Goal: Task Accomplishment & Management: Complete application form

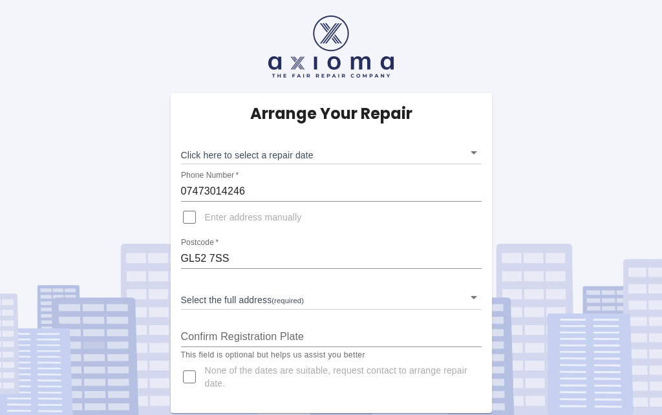
click at [474, 157] on body "Arrange Your Repair Click here to select a repair date ​ Phone Number   * 07473…" at bounding box center [331, 207] width 662 height 415
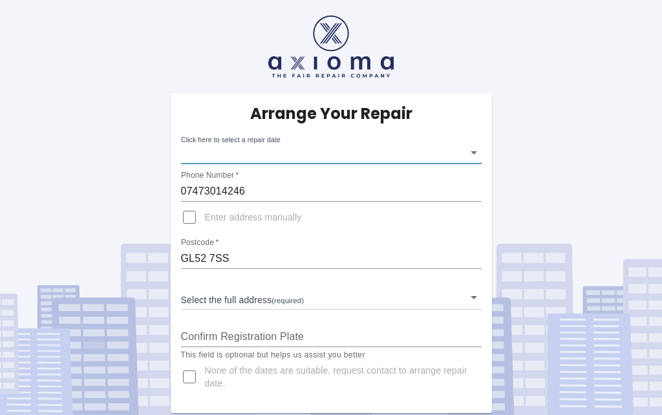
click at [291, 151] on div "Mon Sep 22 2025 Tue Sep 23 2025 Wed Sep 24 2025 Thu Sep 25 2025 Fri Sep 26 2025…" at bounding box center [331, 207] width 662 height 415
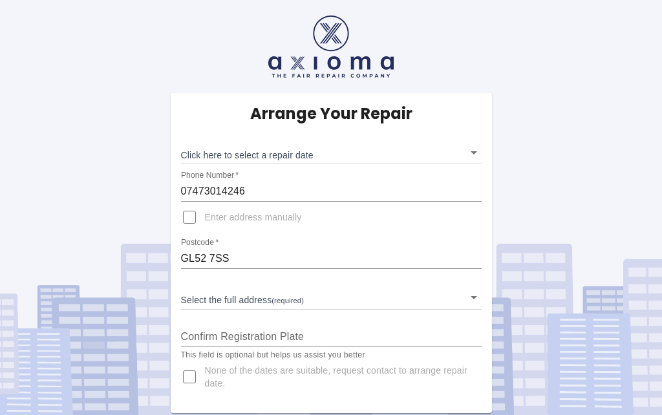
click at [217, 147] on body "Arrange Your Repair Click here to select a repair date ​ Phone Number   * 07473…" at bounding box center [331, 207] width 662 height 415
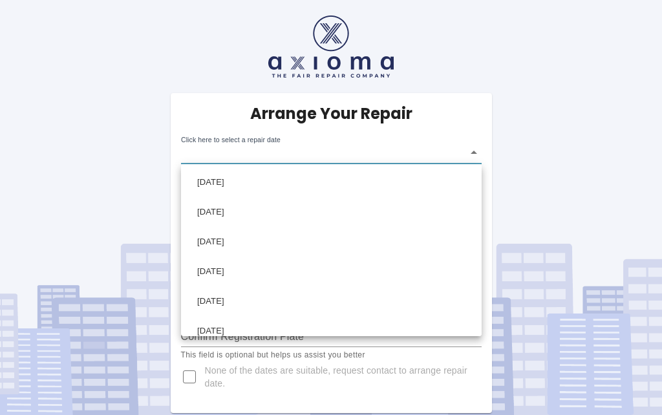
click at [208, 275] on li "[DATE]" at bounding box center [331, 272] width 294 height 30
type input "[DATE]T00:00:00.000Z"
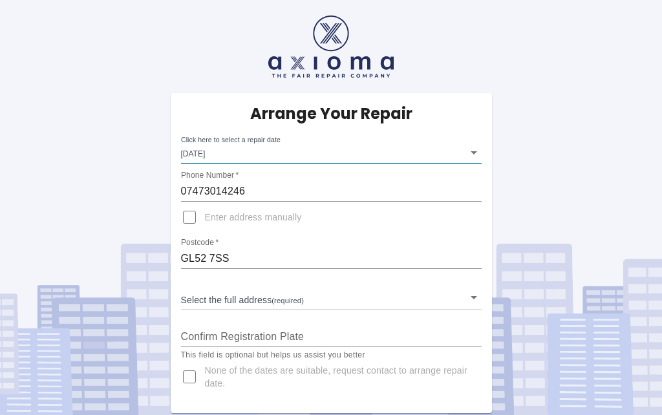
click at [186, 228] on input "Enter address manually" at bounding box center [189, 217] width 31 height 31
checkbox input "true"
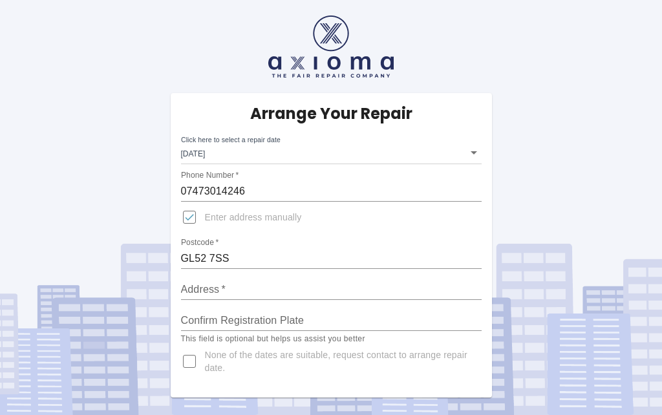
click at [209, 288] on input "Address   *" at bounding box center [331, 289] width 301 height 21
click at [222, 414] on html "Arrange Your Repair Click here to select a repair date Thu Sep 25 2025 2025-09-…" at bounding box center [331, 207] width 662 height 415
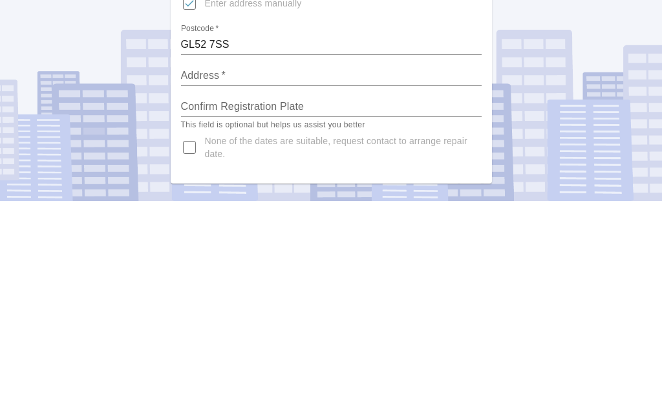
scroll to position [56, 0]
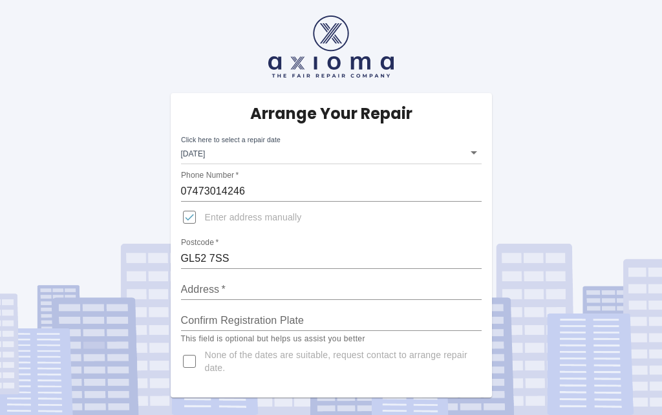
click at [204, 279] on input "Address   *" at bounding box center [331, 289] width 301 height 21
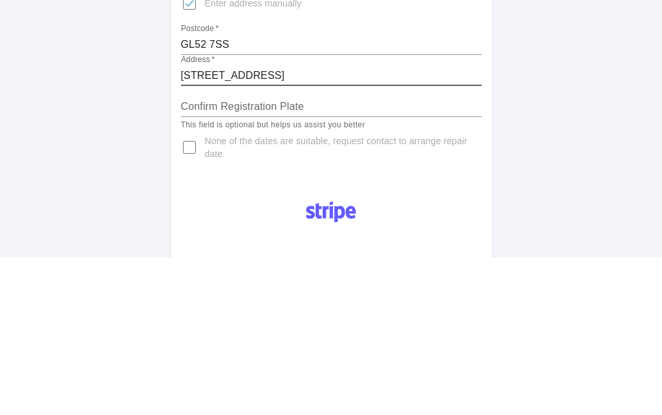
type input "17 Greenwood Drive, Stoke Orchard, Cheltenham"
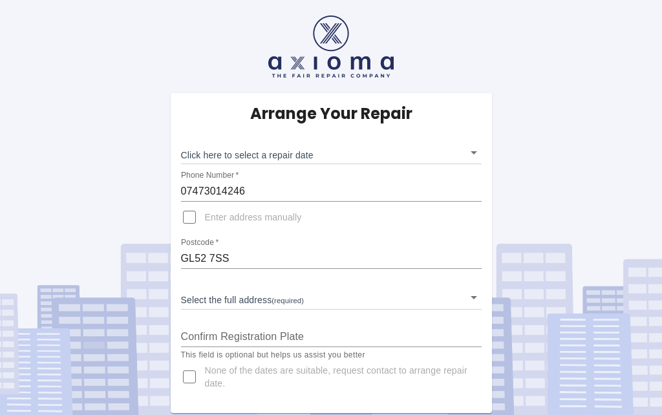
scroll to position [3, 0]
click at [229, 153] on body "Arrange Your Repair Click here to select a repair date ​ Phone Number   * 07473…" at bounding box center [331, 207] width 662 height 415
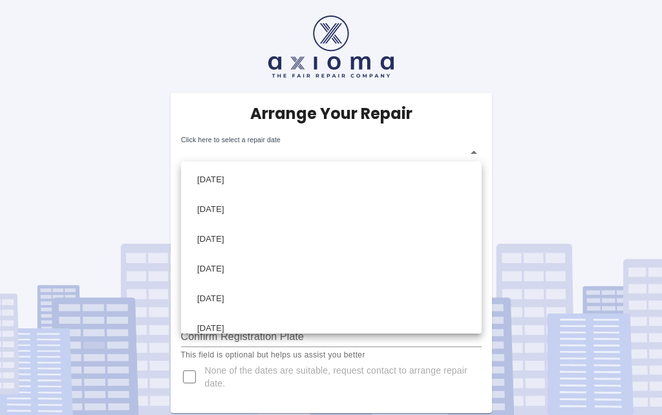
click at [216, 271] on li "Thu Sep 25 2025" at bounding box center [331, 269] width 294 height 30
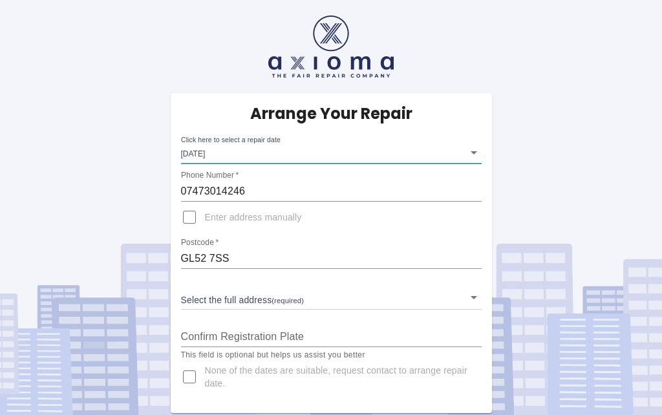
type input "2025-09-25T00:00:00.000Z"
click at [182, 298] on body "Arrange Your Repair Click here to select a repair date Thu Sep 25 2025 2025-09-…" at bounding box center [331, 207] width 662 height 415
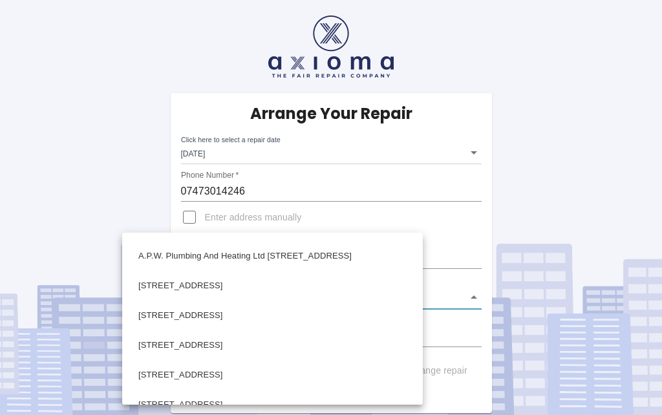
scroll to position [114, 0]
click at [117, 304] on div at bounding box center [331, 207] width 662 height 415
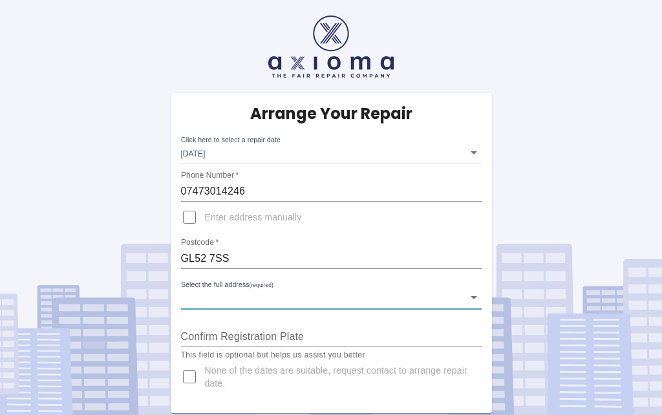
scroll to position [0, 0]
click at [190, 292] on body "Arrange Your Repair Click here to select a repair date Thu Sep 25 2025 2025-09-…" at bounding box center [331, 207] width 662 height 415
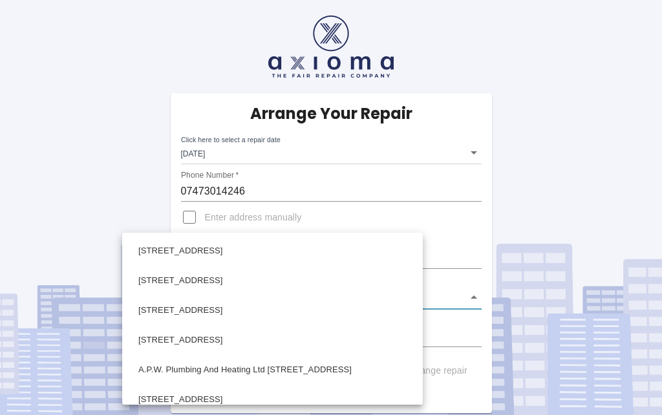
click at [112, 343] on div at bounding box center [331, 207] width 662 height 415
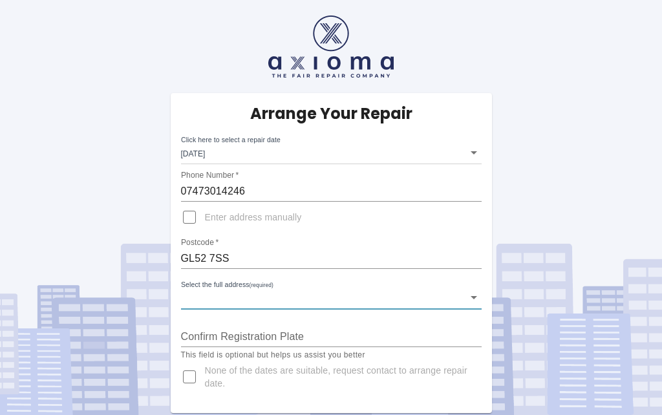
click at [200, 290] on body "Arrange Your Repair Click here to select a repair date Thu Sep 25 2025 2025-09-…" at bounding box center [331, 207] width 662 height 415
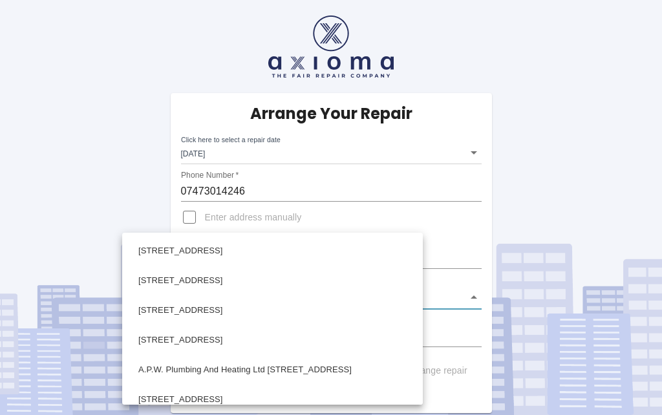
click at [118, 333] on div at bounding box center [331, 207] width 662 height 415
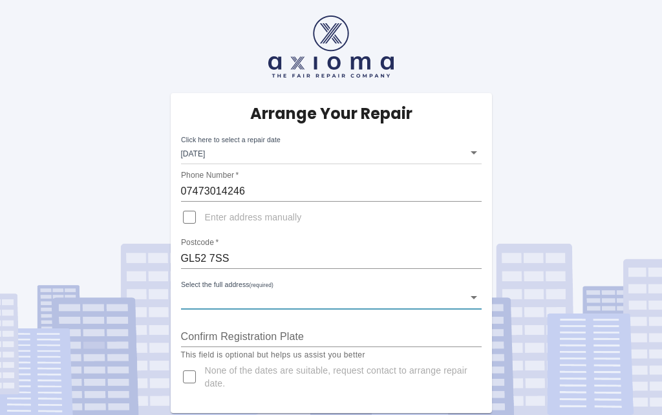
click at [189, 286] on body "Arrange Your Repair Click here to select a repair date Thu Sep 25 2025 2025-09-…" at bounding box center [331, 207] width 662 height 415
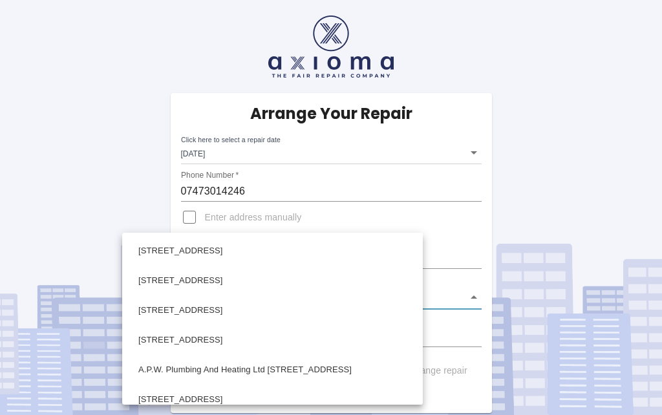
click at [118, 354] on div at bounding box center [331, 207] width 662 height 415
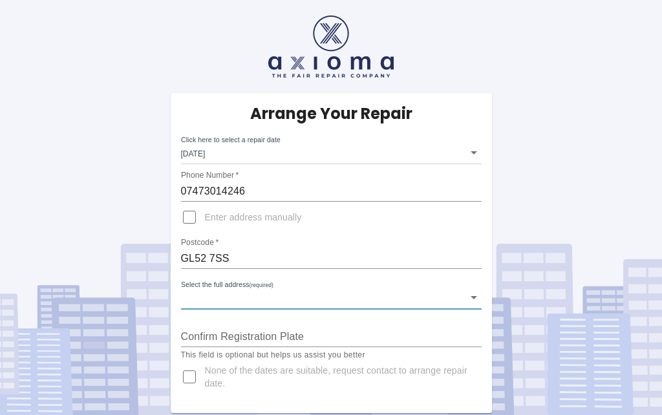
click at [176, 290] on div "Arrange Your Repair Click here to select a repair date Thu Sep 25 2025 2025-09-…" at bounding box center [331, 253] width 321 height 320
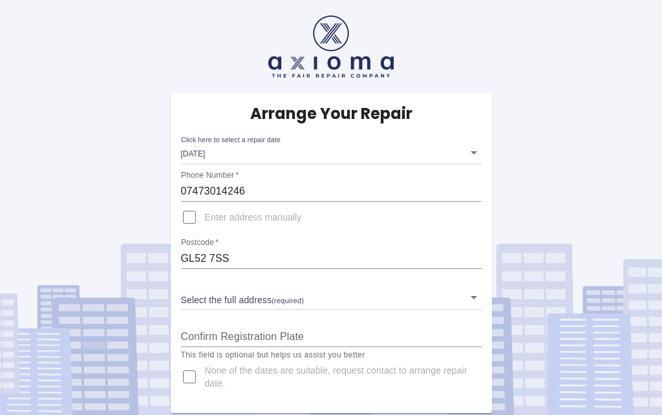
click at [218, 305] on body "Arrange Your Repair Click here to select a repair date Thu Sep 25 2025 2025-09-…" at bounding box center [331, 207] width 662 height 415
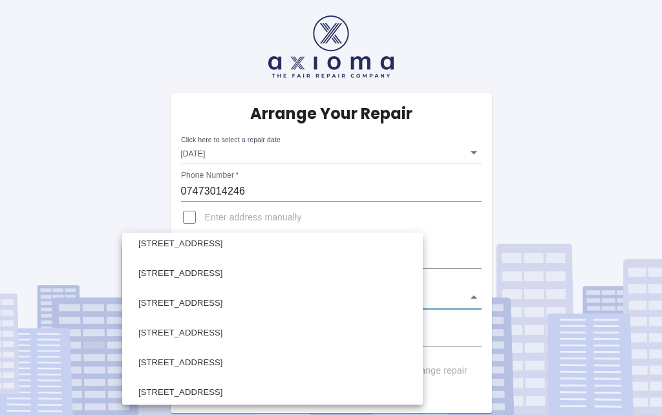
scroll to position [305, 0]
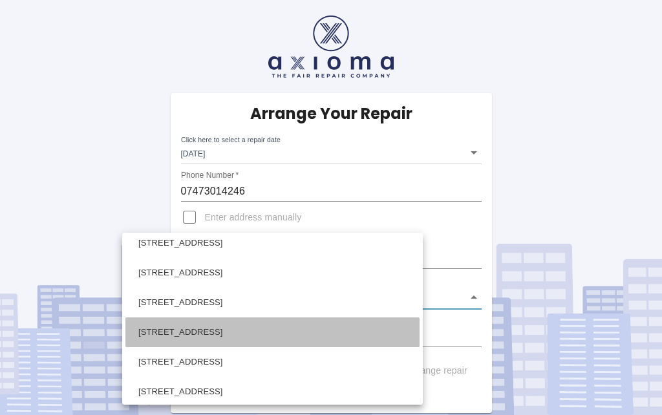
click at [168, 338] on li "17 Greenwood Drive Stoke Orchard, Cheltenham Gloucestershire" at bounding box center [272, 332] width 294 height 30
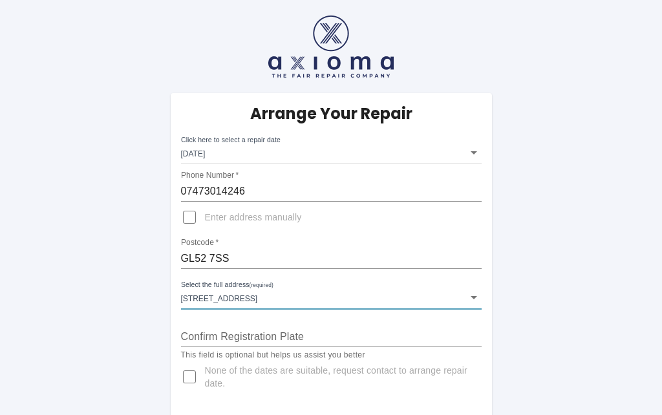
type input "17 Greenwood Drive Stoke Orchard, Cheltenham Gloucestershire"
click at [188, 333] on input "Confirm Registration Plate" at bounding box center [331, 336] width 301 height 21
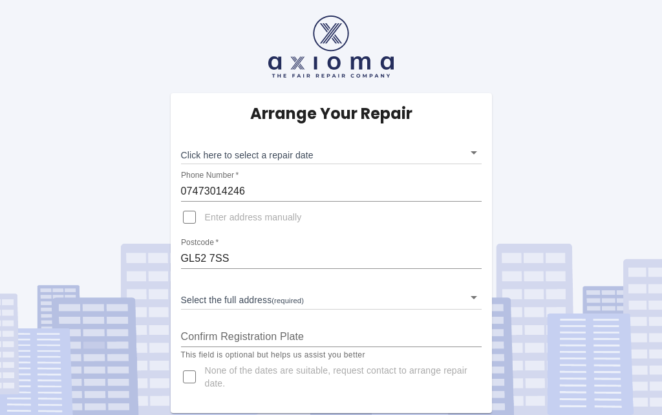
click at [211, 330] on input "Confirm Registration Plate" at bounding box center [331, 336] width 301 height 21
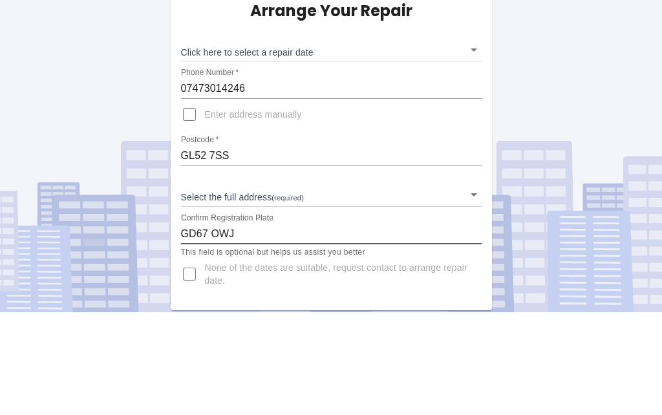
type input "GD67 OWJ"
click at [150, 90] on div "Arrange Your Repair Click here to select a repair date ​ Phone Number   * 07473…" at bounding box center [330, 206] width 681 height 413
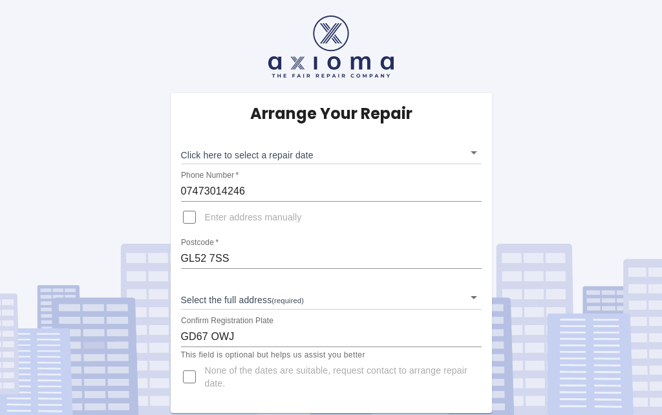
click at [187, 98] on body "Arrange Your Repair Click here to select a repair date ​ Phone Number   * 07473…" at bounding box center [331, 207] width 662 height 415
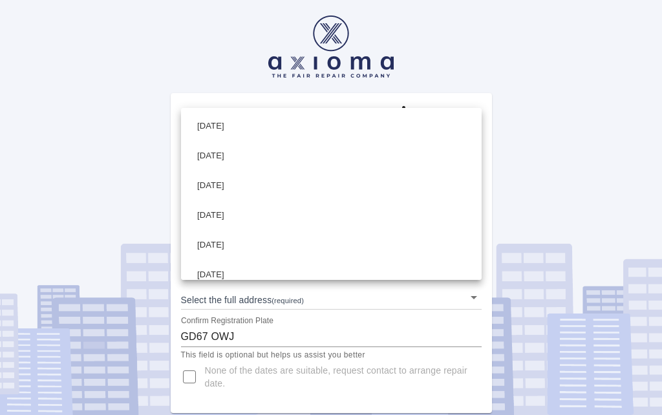
click at [213, 220] on li "[DATE]" at bounding box center [331, 215] width 294 height 30
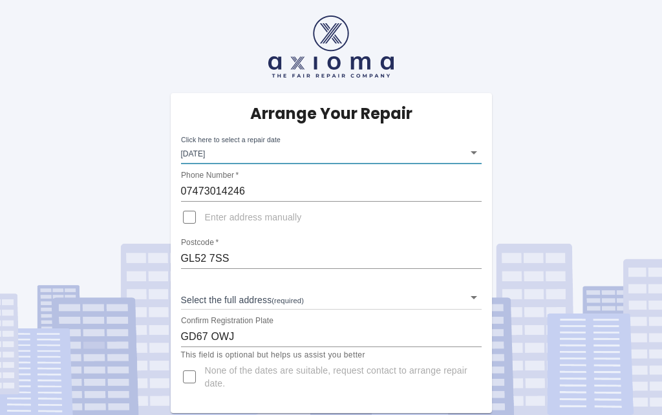
type input "[DATE]T00:00:00.000Z"
click at [188, 236] on body "Arrange Your Repair Click here to select a repair date [DATE] [DATE]T00:00:00.0…" at bounding box center [331, 207] width 662 height 415
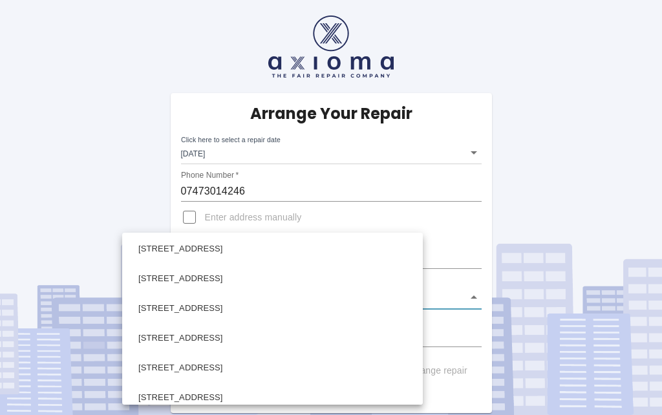
scroll to position [359, 0]
click at [139, 280] on li "[STREET_ADDRESS]" at bounding box center [272, 278] width 294 height 30
type input "[STREET_ADDRESS]"
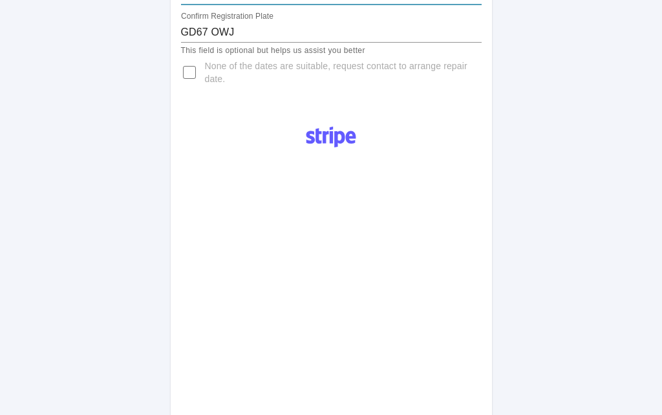
scroll to position [299, 0]
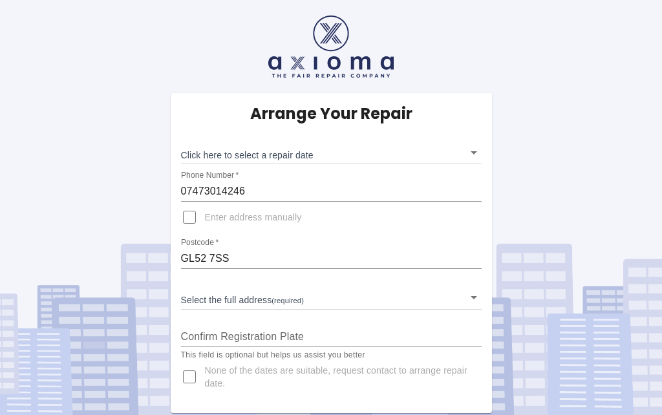
click at [281, 149] on body "Arrange Your Repair Click here to select a repair date ​ Phone Number   * 07473…" at bounding box center [331, 207] width 662 height 415
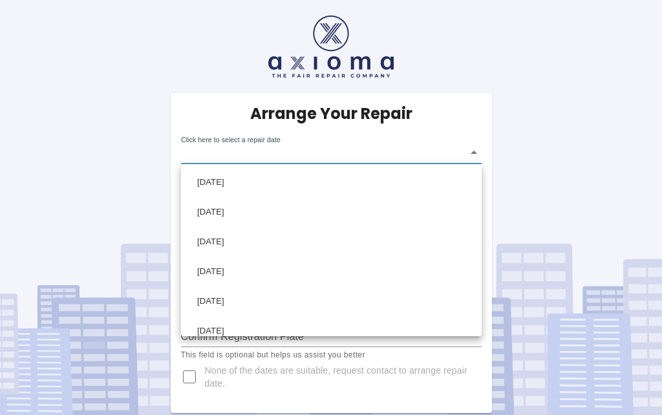
click at [259, 276] on li "[DATE]" at bounding box center [331, 272] width 294 height 30
type input "[DATE]T00:00:00.000Z"
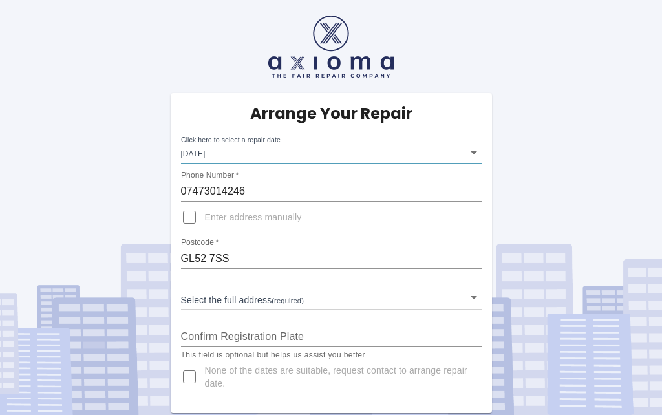
click at [262, 297] on body "Arrange Your Repair Click here to select a repair date Thu Sep 25 2025 2025-09-…" at bounding box center [331, 207] width 662 height 415
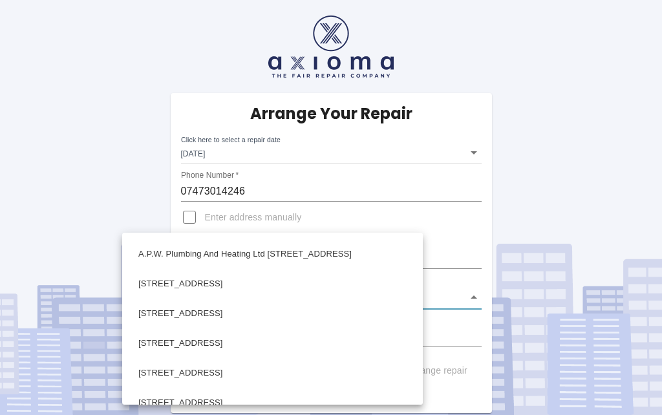
click at [660, 255] on div at bounding box center [331, 207] width 662 height 415
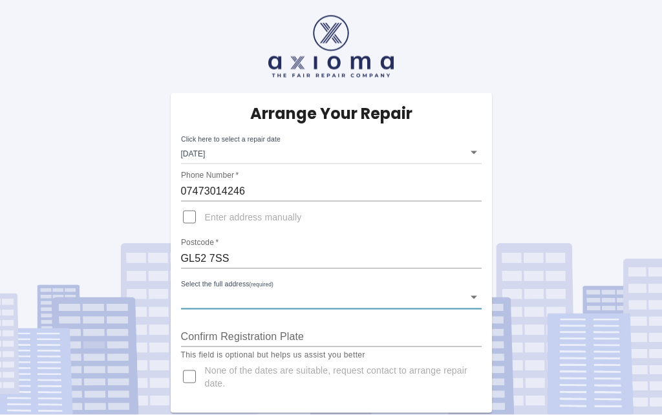
scroll to position [56, 0]
click at [263, 239] on body "Arrange Your Repair Click here to select a repair date Thu Sep 25 2025 2025-09-…" at bounding box center [331, 207] width 662 height 415
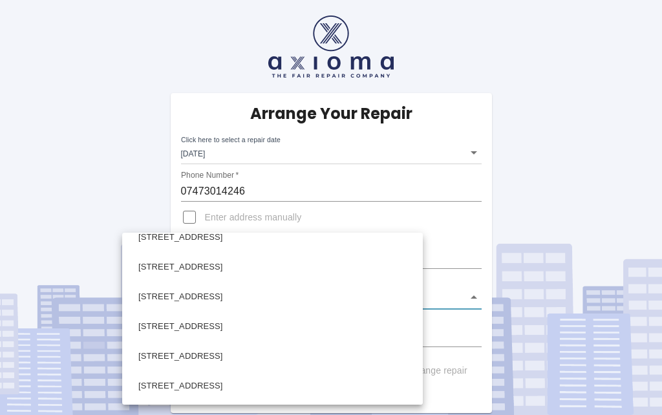
scroll to position [262, 0]
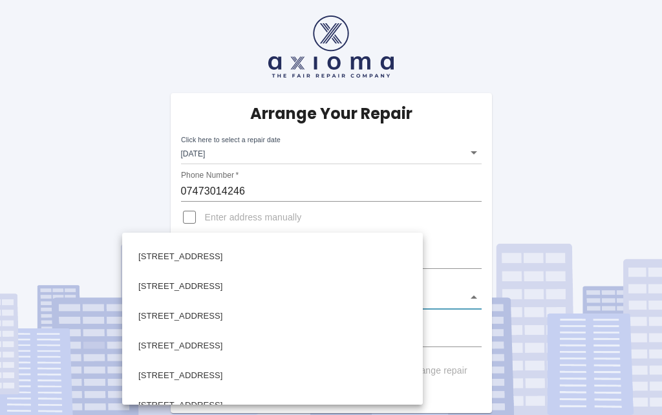
click at [297, 385] on li "[STREET_ADDRESS]" at bounding box center [272, 376] width 294 height 30
type input "[STREET_ADDRESS]"
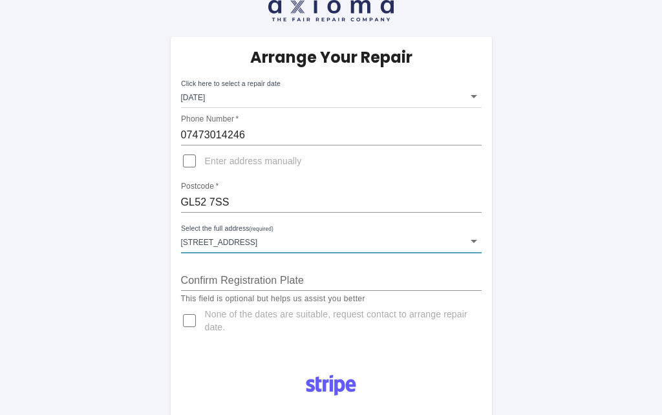
click at [292, 284] on input "Confirm Registration Plate" at bounding box center [331, 280] width 301 height 21
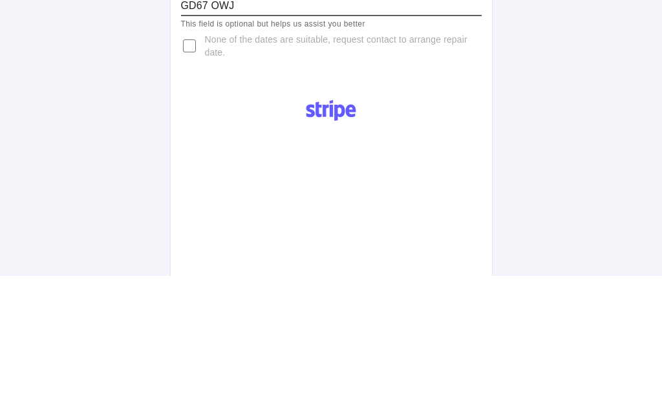
scroll to position [193, 0]
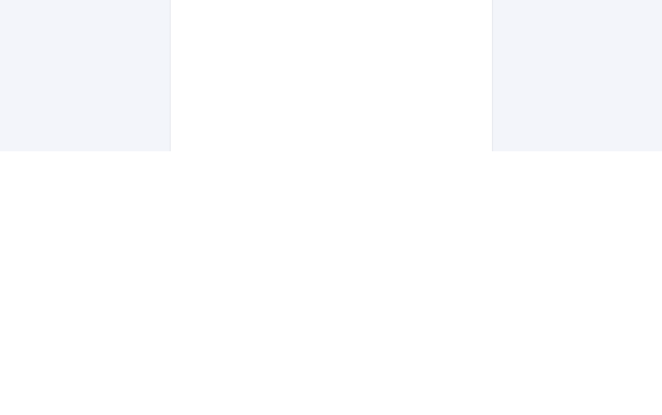
type input "GD67 OWJ"
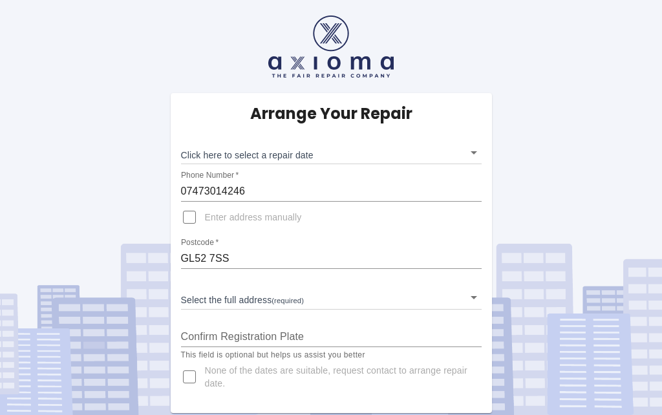
click at [608, 69] on div "Arrange Your Repair Click here to select a repair date ​ Phone Number   * 07473…" at bounding box center [330, 206] width 681 height 413
click at [336, 154] on body "Arrange Your Repair Click here to select a repair date ​ Phone Number   * 07473…" at bounding box center [331, 207] width 662 height 415
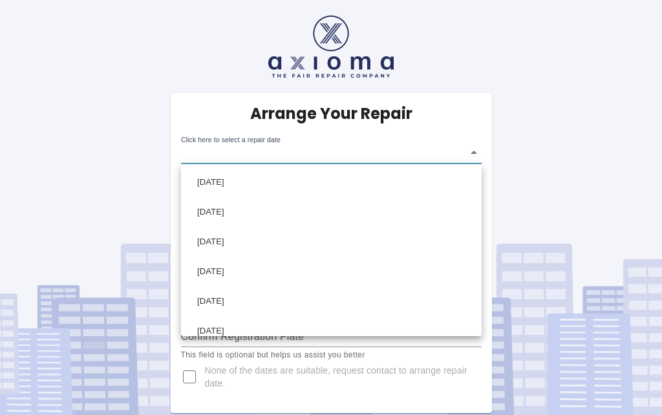
click at [298, 151] on div at bounding box center [331, 207] width 662 height 415
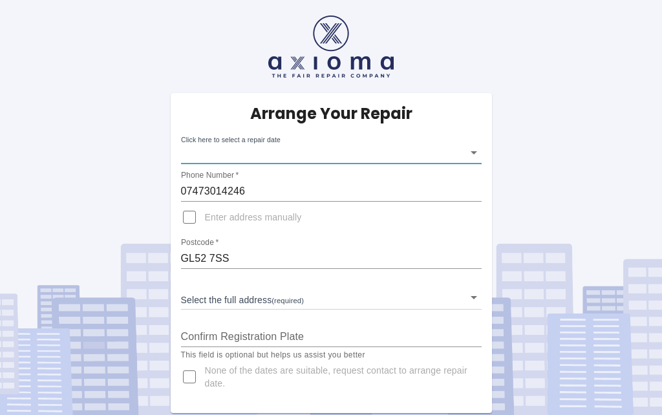
click at [298, 142] on body "Arrange Your Repair Click here to select a repair date ​ Phone Number   * 07473…" at bounding box center [331, 207] width 662 height 415
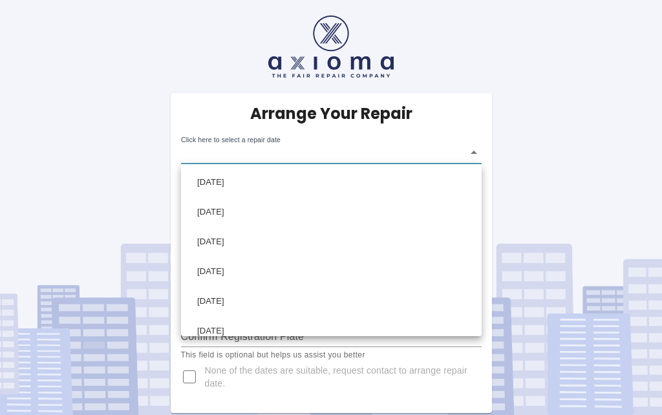
click at [257, 269] on li "[DATE]" at bounding box center [331, 272] width 294 height 30
type input "[DATE]T00:00:00.000Z"
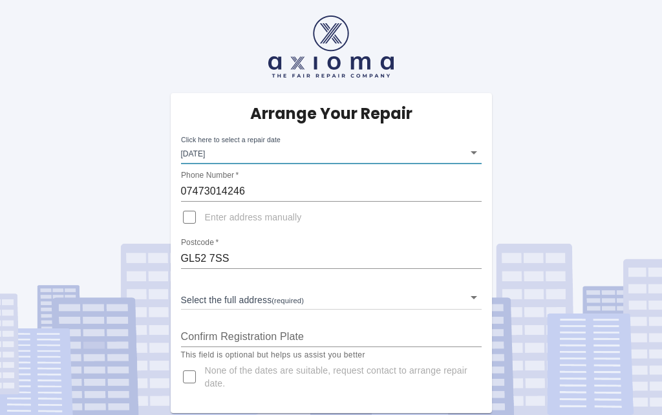
click at [645, 80] on div "Arrange Your Repair Click here to select a repair date Thu Sep 25 2025 2025-09-…" at bounding box center [330, 206] width 681 height 413
click at [301, 304] on body "Arrange Your Repair Click here to select a repair date Thu Sep 25 2025 2025-09-…" at bounding box center [331, 207] width 662 height 415
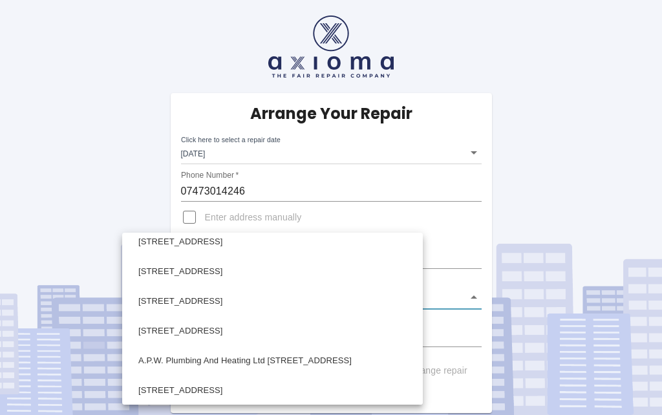
scroll to position [13, 0]
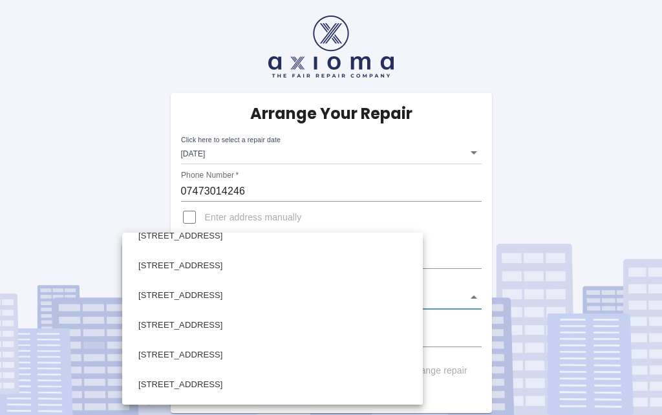
click at [541, 354] on div at bounding box center [331, 207] width 662 height 415
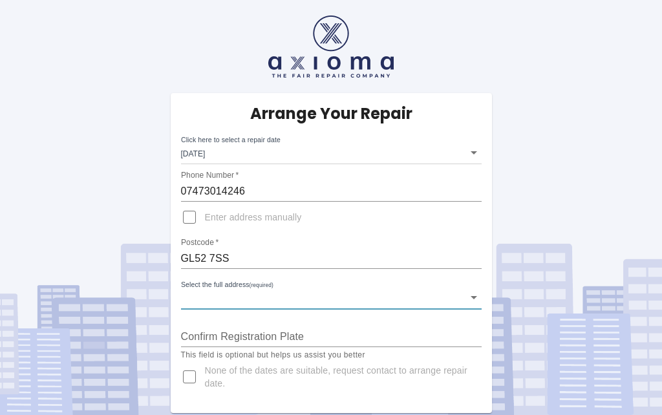
scroll to position [0, 0]
click at [267, 294] on body "Arrange Your Repair Click here to select a repair date [DATE] [DATE]T00:00:00.0…" at bounding box center [331, 207] width 662 height 415
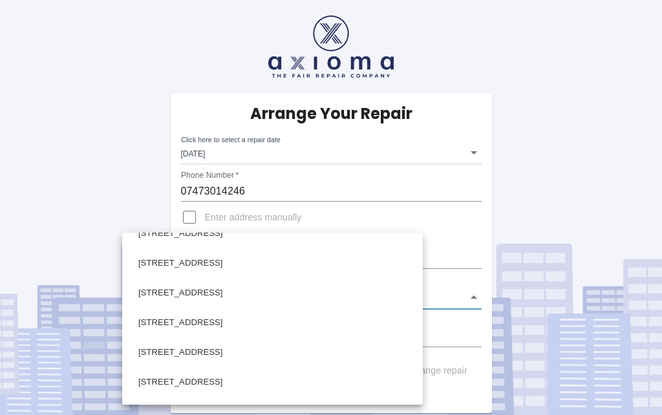
scroll to position [255, 0]
click at [299, 391] on li "17 Greenwood Drive Stoke Orchard, Cheltenham Gloucestershire" at bounding box center [272, 382] width 294 height 30
type input "17 Greenwood Drive Stoke Orchard, Cheltenham Gloucestershire"
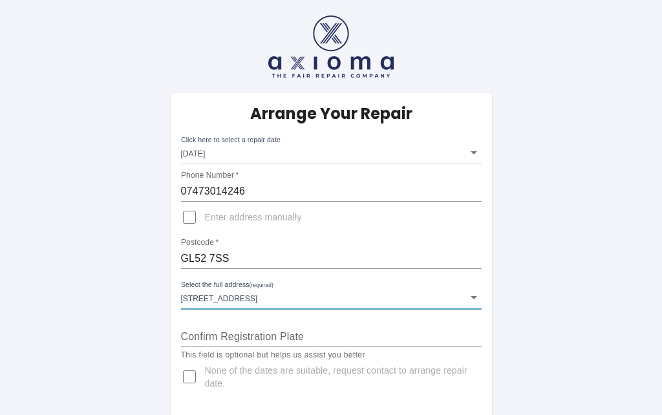
click at [271, 339] on input "Confirm Registration Plate" at bounding box center [331, 336] width 301 height 21
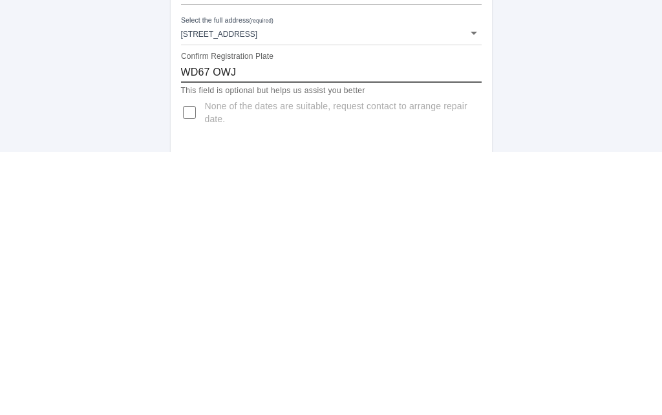
scroll to position [5, 0]
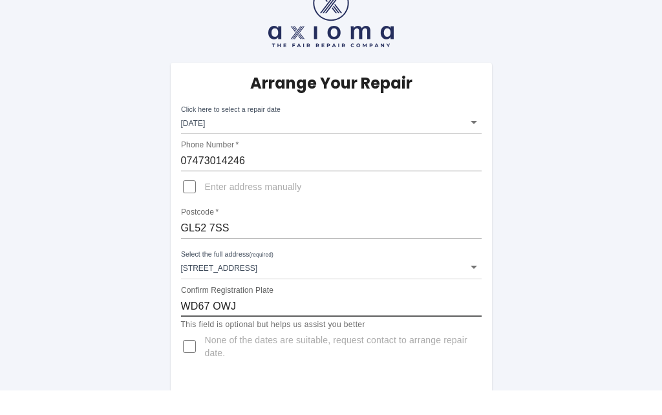
type input "WD67 OWJ"
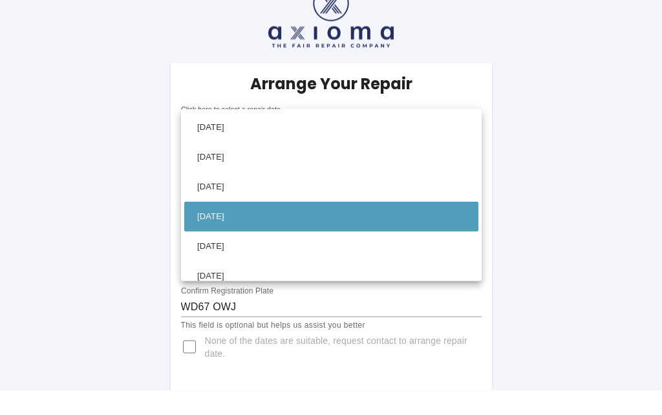
scroll to position [30, 0]
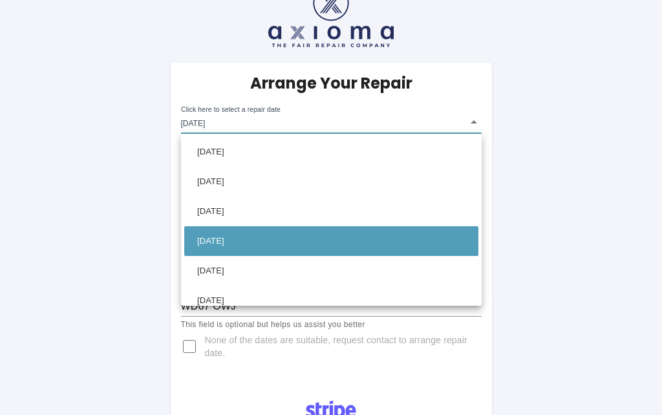
click at [412, 114] on div at bounding box center [331, 207] width 662 height 415
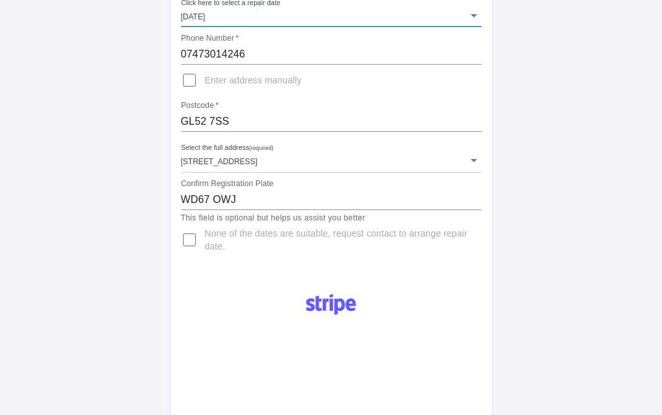
scroll to position [138, 0]
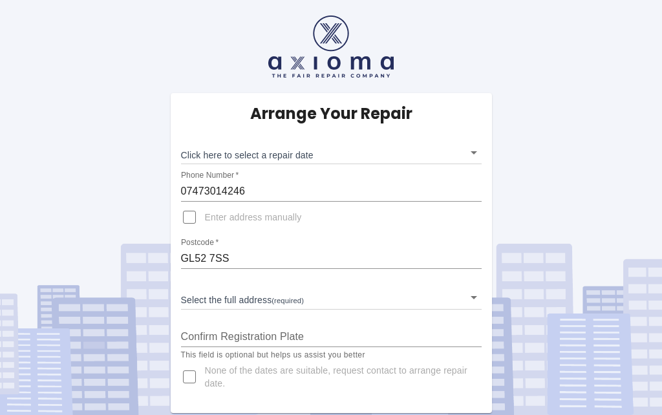
click at [325, 157] on body "Arrange Your Repair Click here to select a repair date ​ Phone Number   * 07473…" at bounding box center [331, 207] width 662 height 415
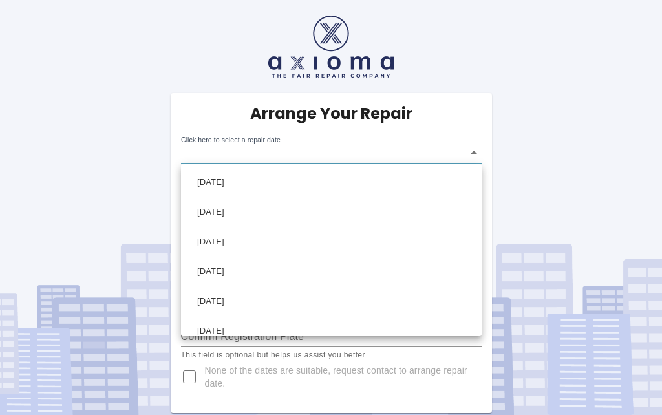
click at [266, 275] on li "[DATE]" at bounding box center [331, 272] width 294 height 30
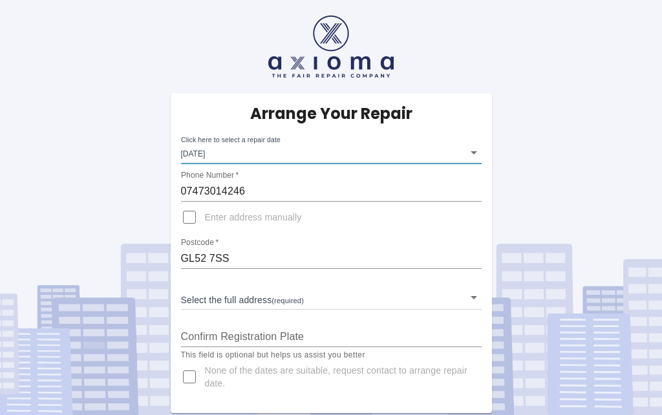
click at [251, 249] on li "[DATE]" at bounding box center [331, 241] width 220 height 17
type input "[DATE]T00:00:00.000Z"
click at [480, 302] on body "Arrange Your Repair Click here to select a repair date [DATE] [DATE]T00:00:00.0…" at bounding box center [331, 207] width 662 height 415
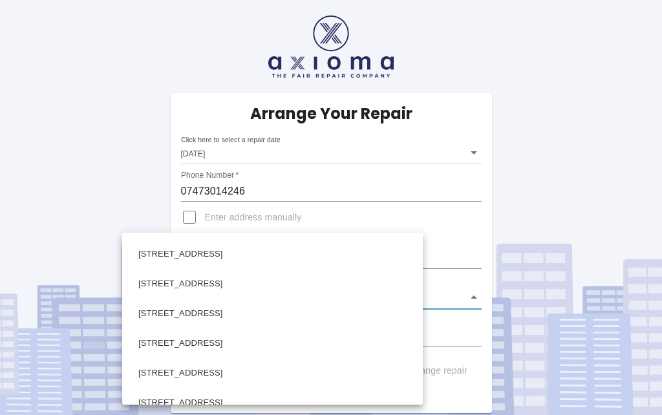
scroll to position [264, 0]
click at [317, 378] on li "[STREET_ADDRESS]" at bounding box center [272, 373] width 294 height 30
type input "[STREET_ADDRESS]"
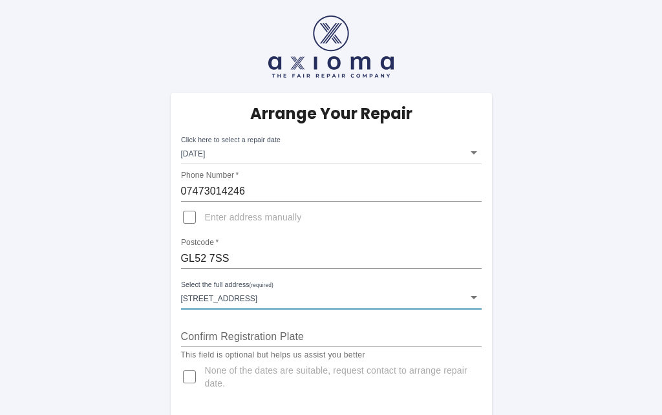
click at [248, 320] on div "Confirm Registration Plate" at bounding box center [331, 331] width 301 height 31
click at [244, 333] on input "Confirm Registration Plate" at bounding box center [331, 336] width 301 height 21
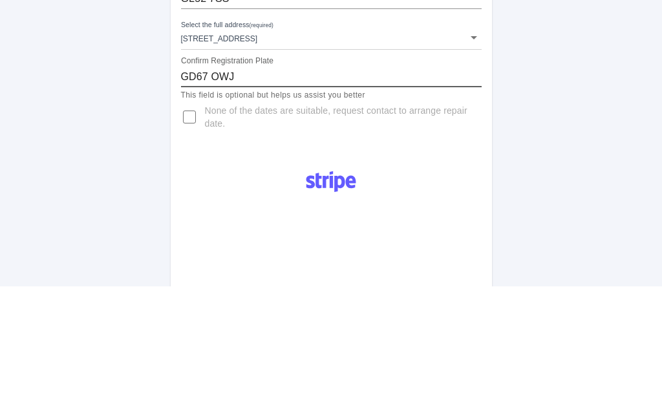
scroll to position [132, 0]
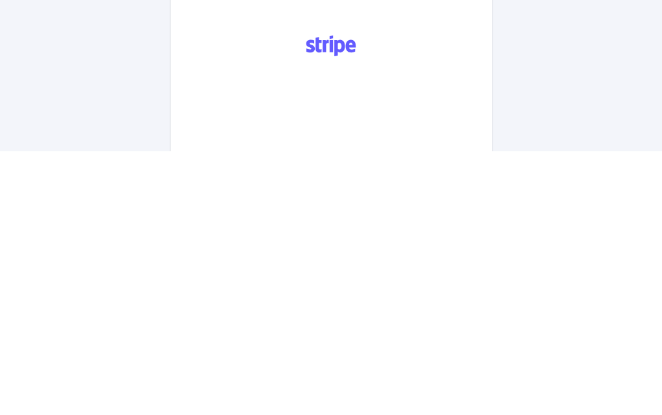
type input "GD67 OWJ"
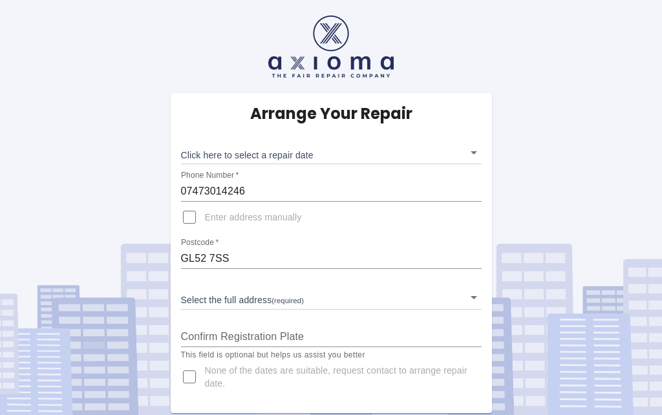
scroll to position [3, 0]
